Goal: Find specific page/section: Find specific page/section

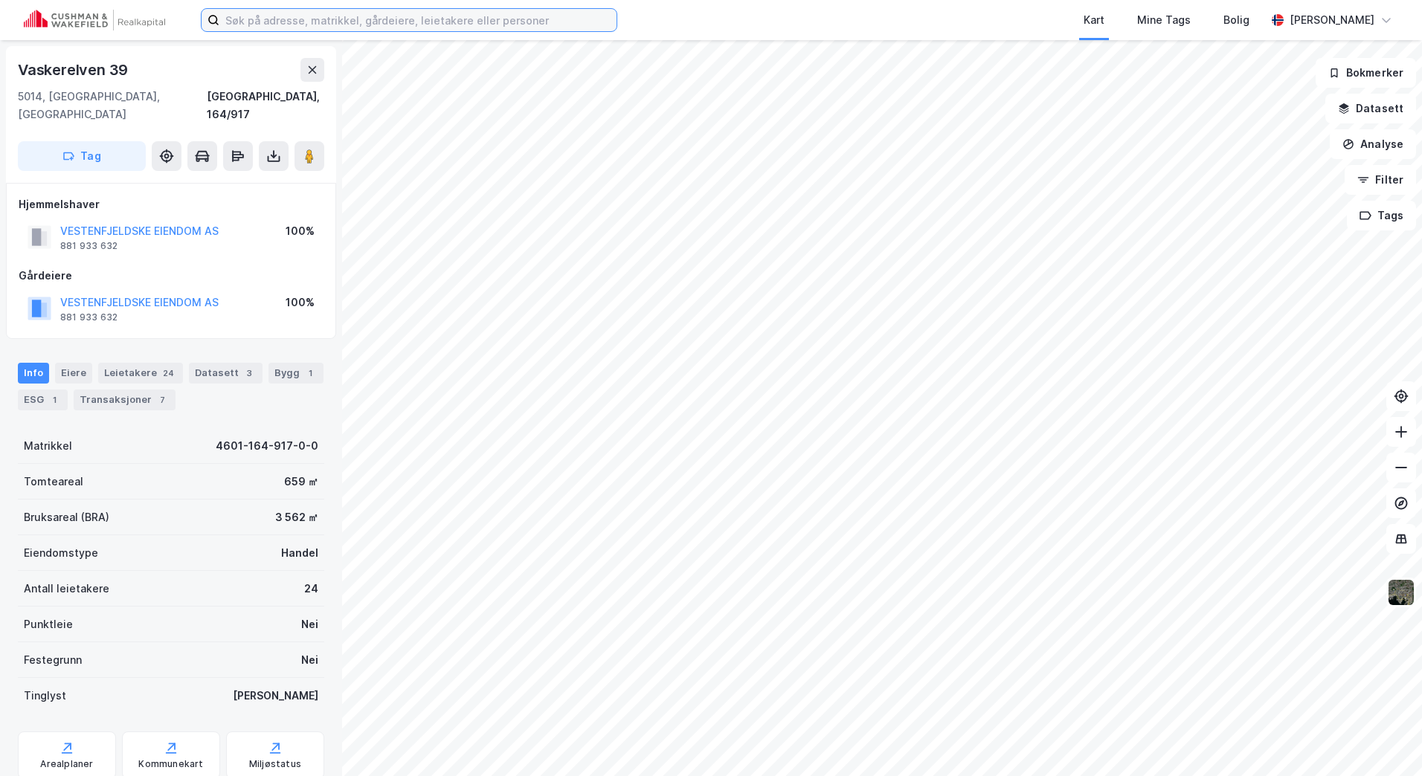
click at [440, 14] on input at bounding box center [417, 20] width 397 height 22
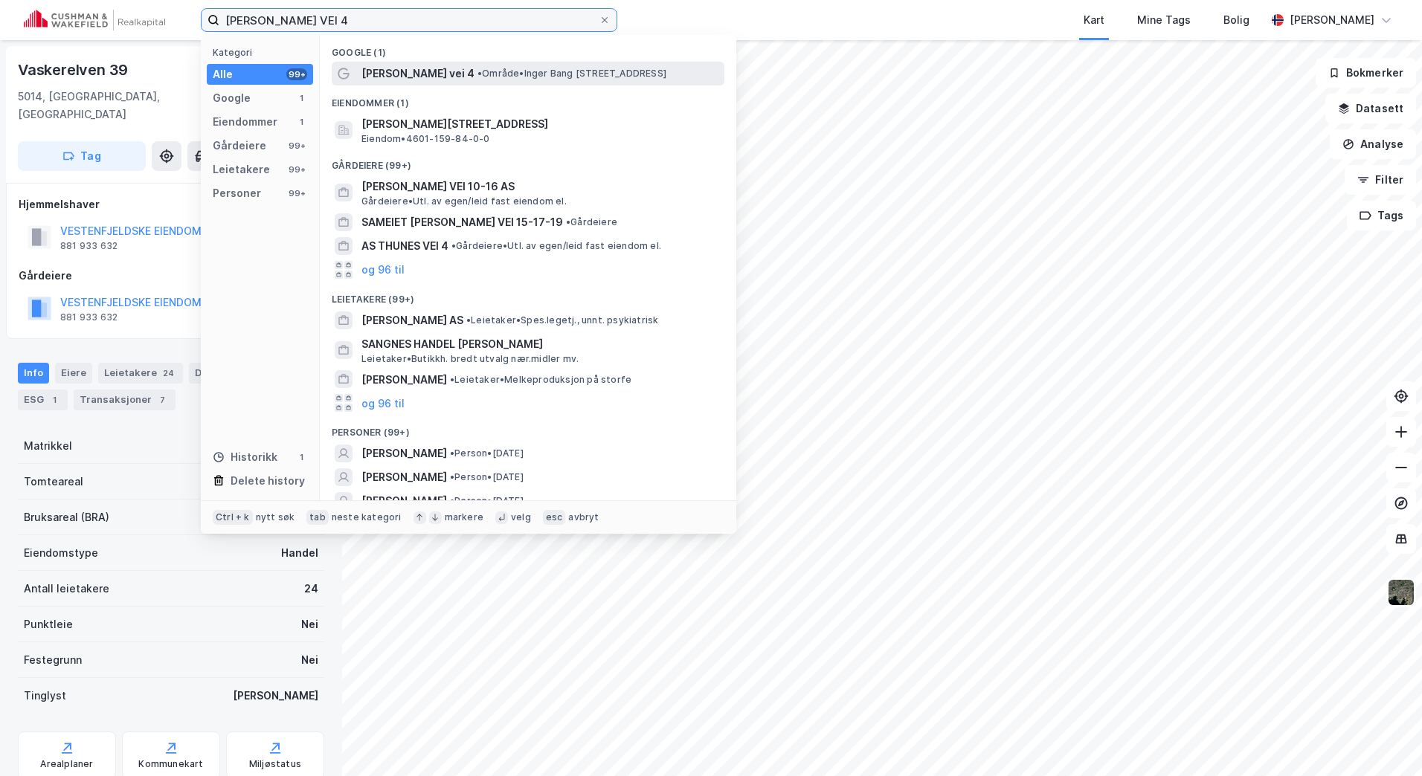
type input "[PERSON_NAME] VEI 4"
click at [424, 71] on span "[PERSON_NAME] vei 4" at bounding box center [417, 74] width 113 height 18
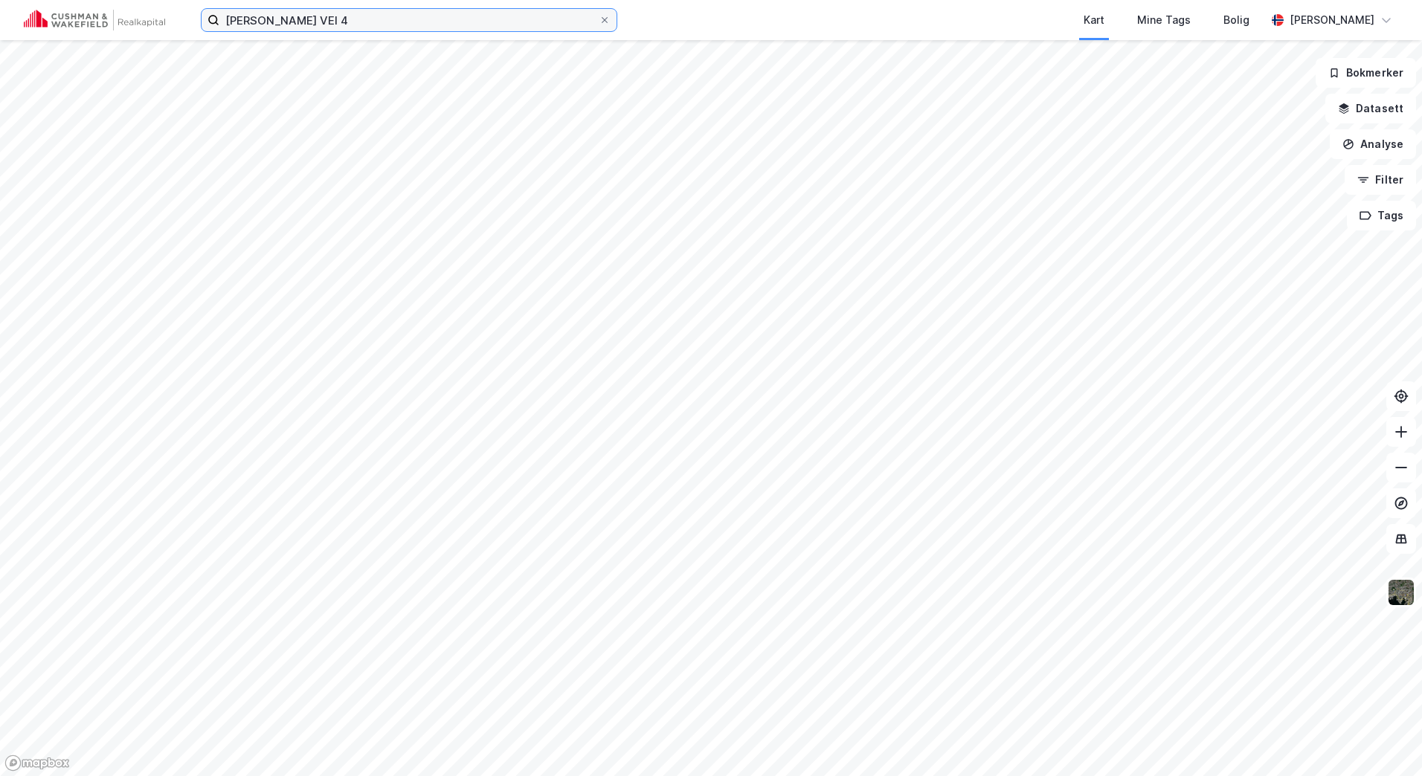
click at [401, 21] on input "[PERSON_NAME] VEI 4" at bounding box center [408, 20] width 379 height 22
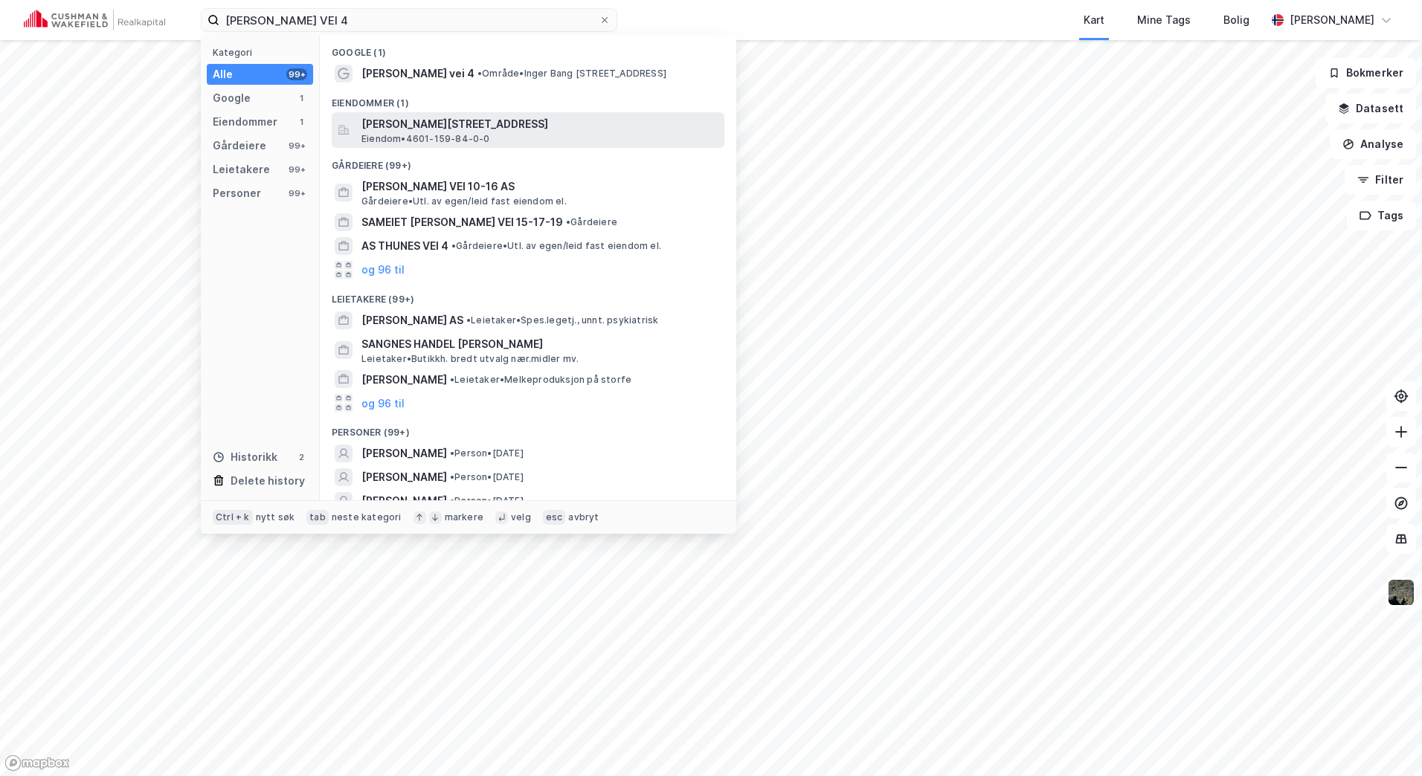
click at [413, 129] on span "[PERSON_NAME][STREET_ADDRESS]" at bounding box center [539, 124] width 357 height 18
